Goal: Task Accomplishment & Management: Use online tool/utility

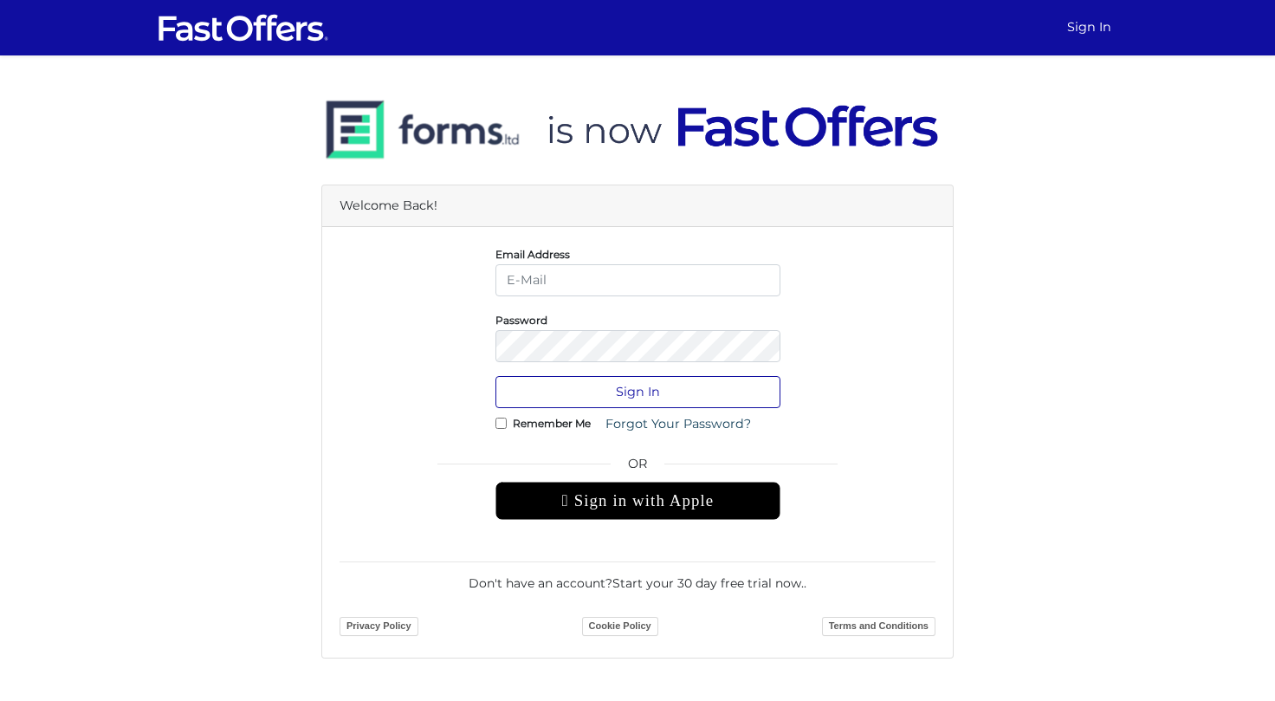
type input "jessiemelo@jessiemelorealty.com"
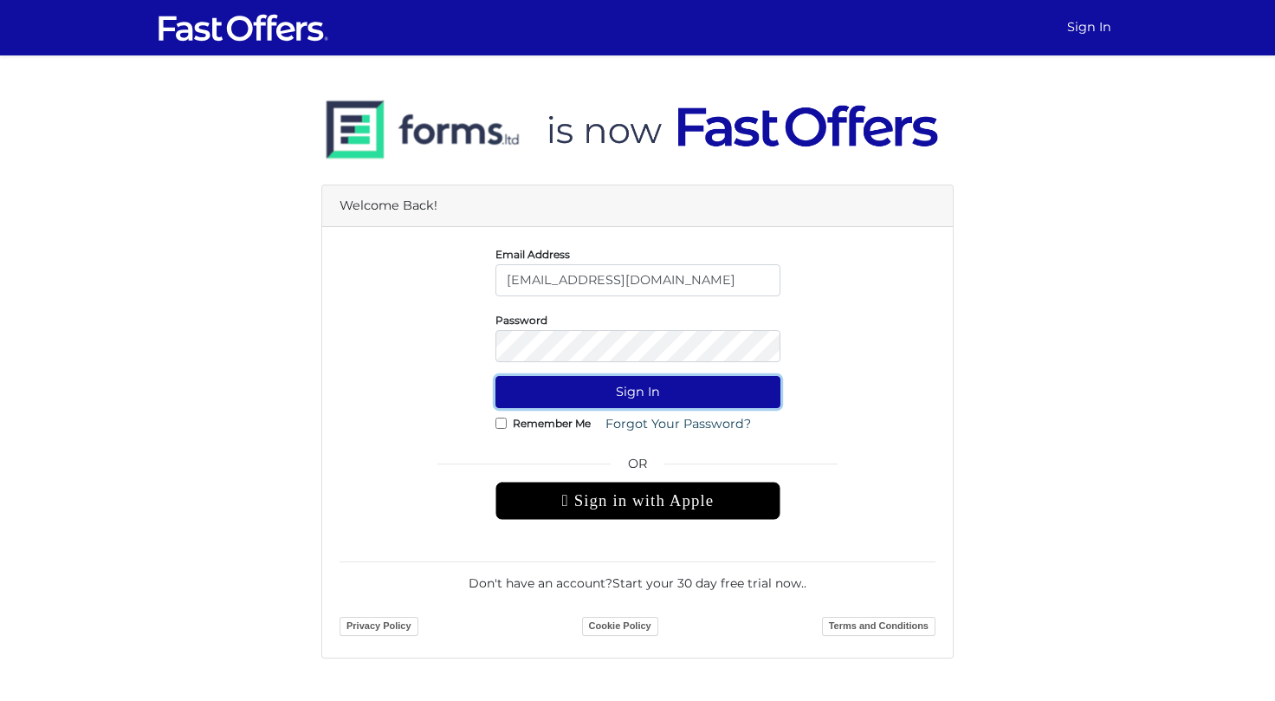
click at [624, 393] on button "Sign In" at bounding box center [637, 392] width 285 height 32
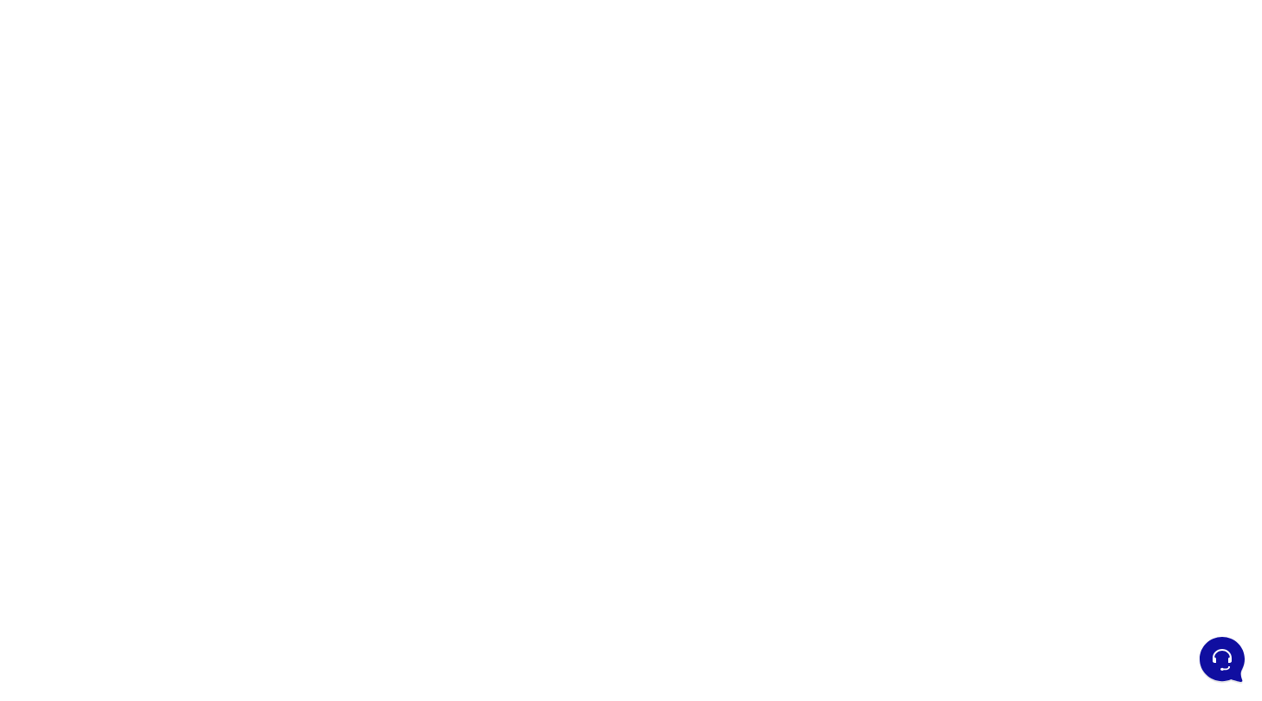
scroll to position [147, 0]
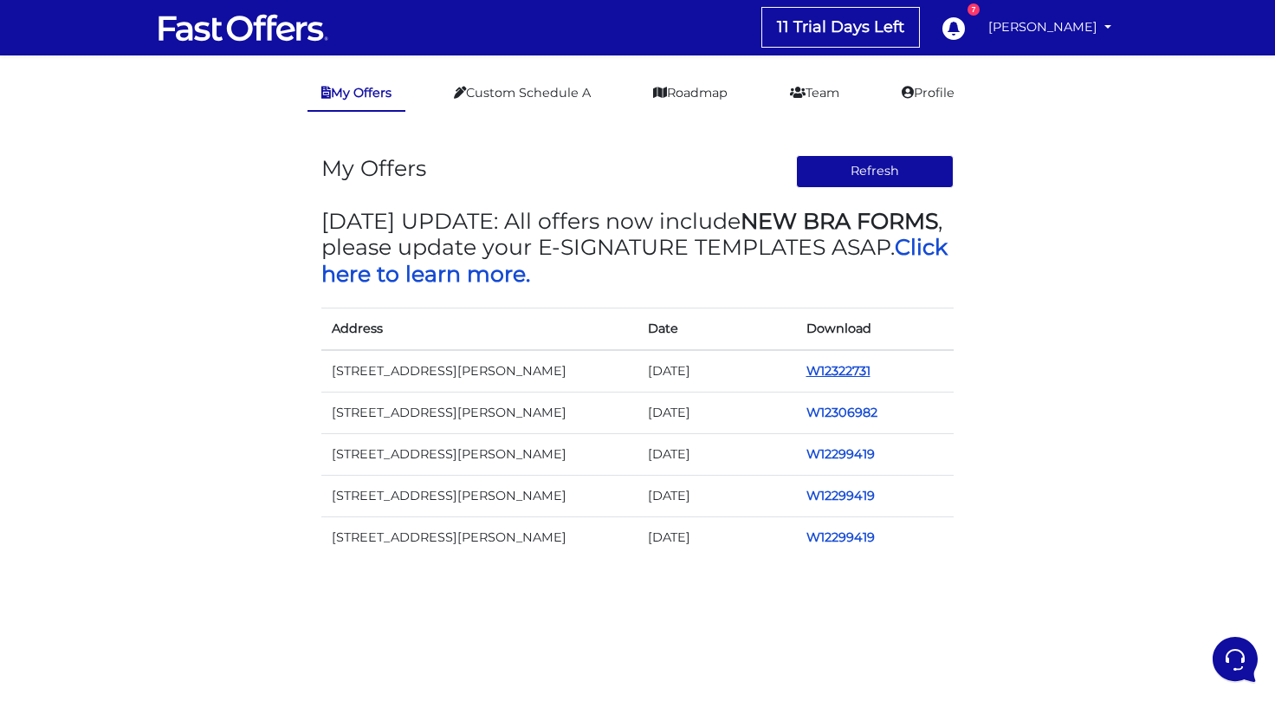
click at [830, 369] on link "W12322731" at bounding box center [838, 371] width 64 height 16
